Goal: Task Accomplishment & Management: Complete application form

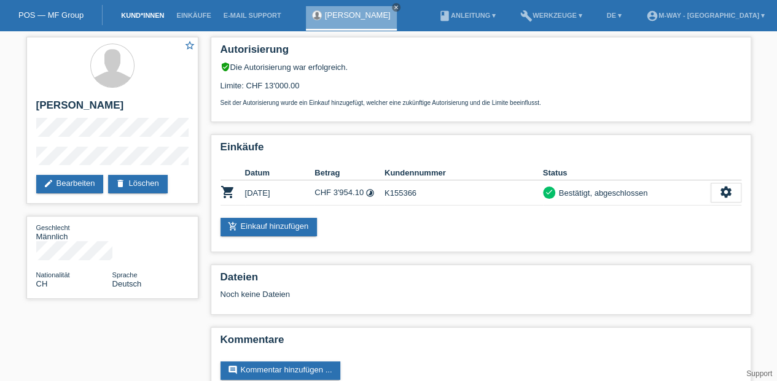
click at [135, 14] on link "Kund*innen" at bounding box center [142, 15] width 55 height 7
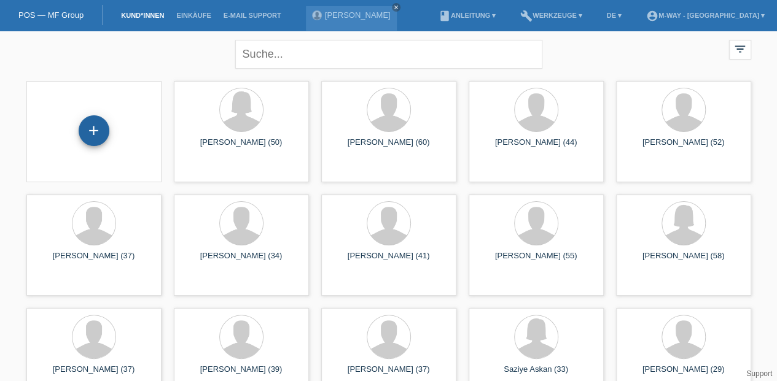
click at [91, 130] on div "+" at bounding box center [94, 130] width 31 height 31
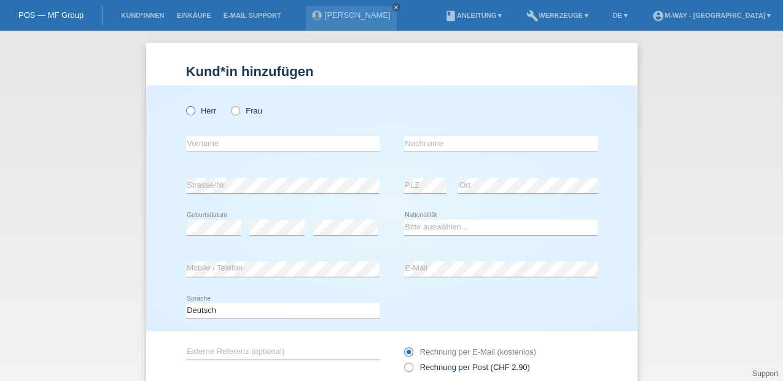
click at [184, 104] on icon at bounding box center [184, 104] width 0 height 0
click at [192, 111] on input "Herr" at bounding box center [190, 110] width 8 height 8
radio input "true"
drag, startPoint x: 205, startPoint y: 143, endPoint x: 320, endPoint y: 95, distance: 124.6
click at [205, 143] on input "text" at bounding box center [282, 143] width 193 height 15
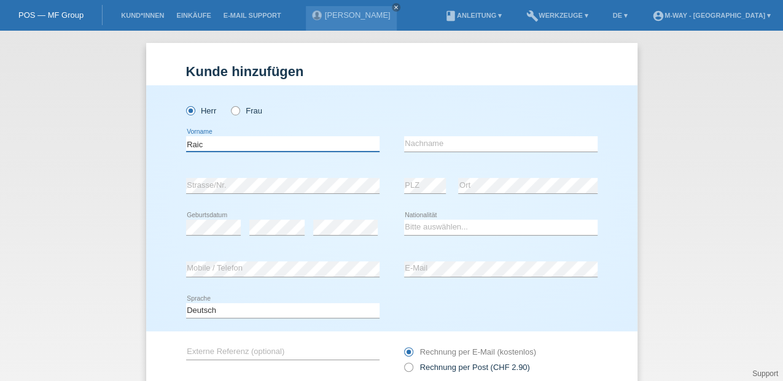
type input "Raica"
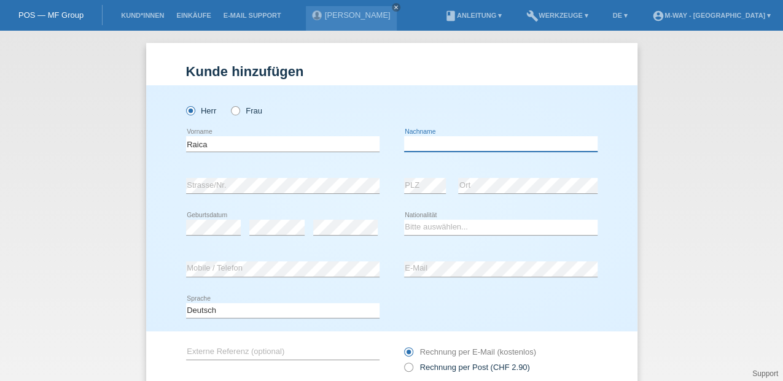
type input "Rilak"
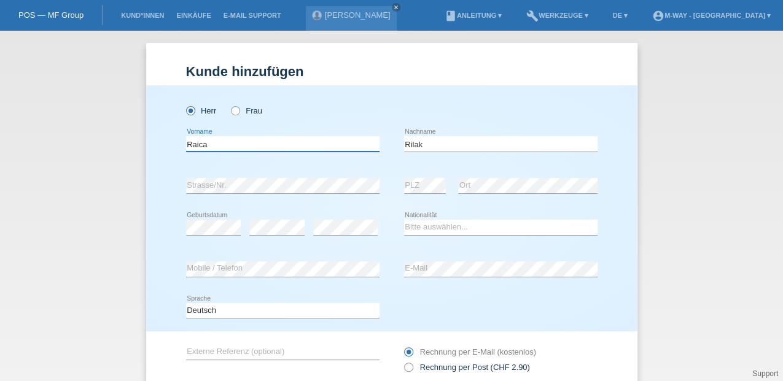
type input "Raica"
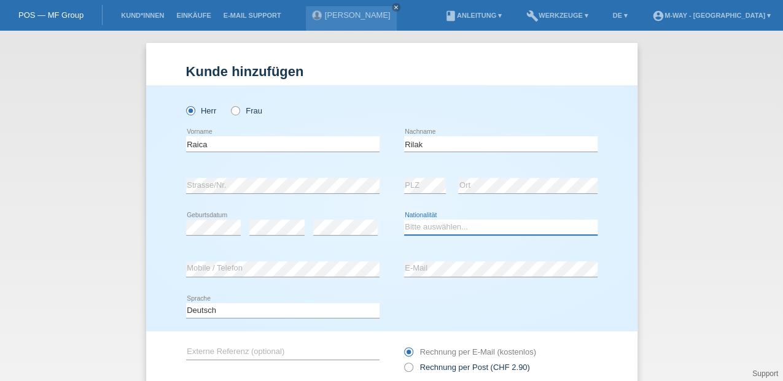
click at [431, 225] on select "Bitte auswählen... Schweiz Deutschland Liechtenstein Österreich ------------ Af…" at bounding box center [500, 227] width 193 height 15
select select "CH"
click at [404, 220] on select "Bitte auswählen... Schweiz Deutschland Liechtenstein Österreich ------------ Af…" at bounding box center [500, 227] width 193 height 15
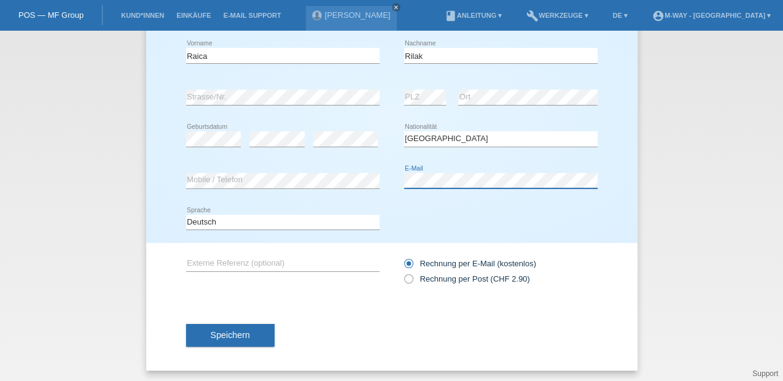
scroll to position [90, 0]
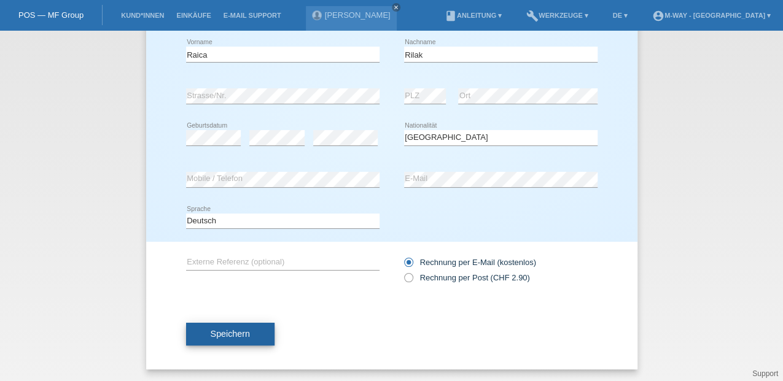
click at [241, 328] on button "Speichern" at bounding box center [230, 334] width 88 height 23
